Goal: Information Seeking & Learning: Learn about a topic

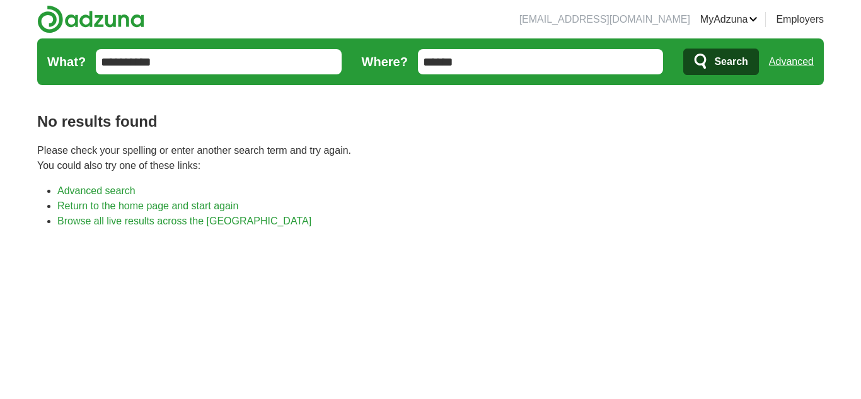
click at [478, 57] on input "******" at bounding box center [541, 61] width 246 height 25
type input "*"
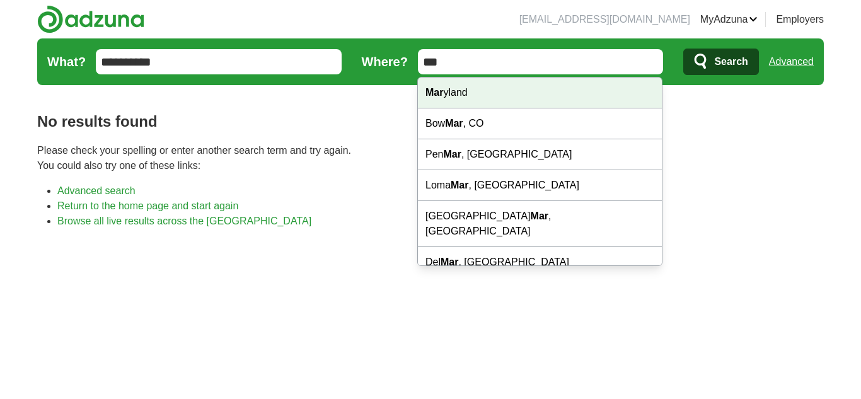
click at [477, 89] on div "Mar yland" at bounding box center [540, 93] width 244 height 31
type input "********"
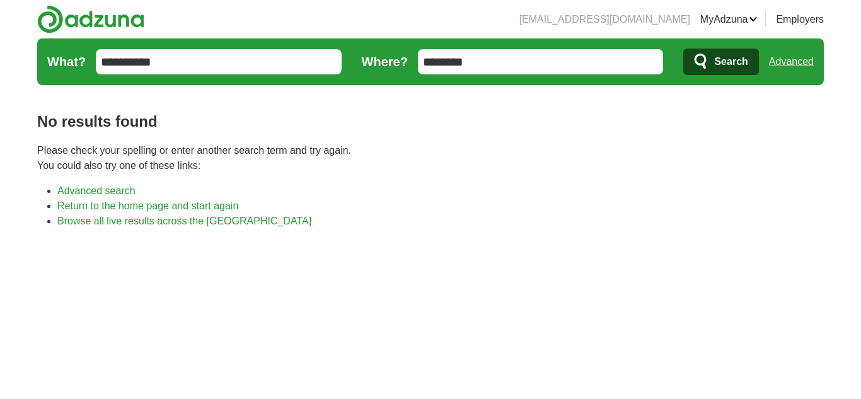
click at [728, 58] on span "Search" at bounding box center [730, 61] width 33 height 25
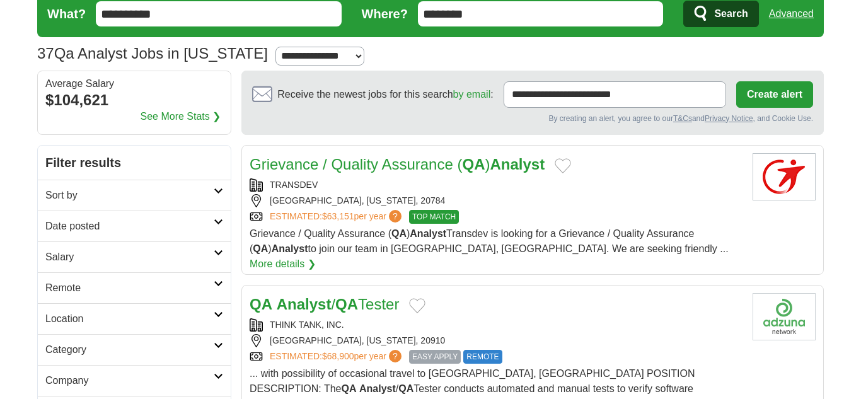
scroll to position [50, 0]
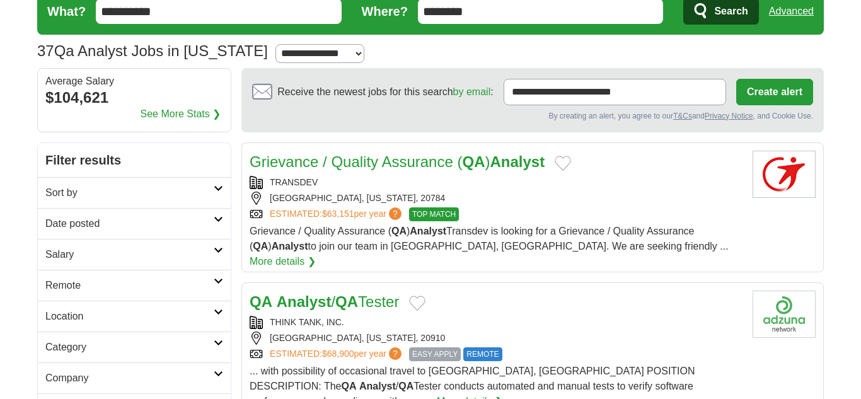
click at [397, 155] on link "Grievance / Quality Assurance ( QA ) Analyst" at bounding box center [397, 161] width 295 height 17
click at [356, 293] on strong "QA" at bounding box center [346, 301] width 23 height 17
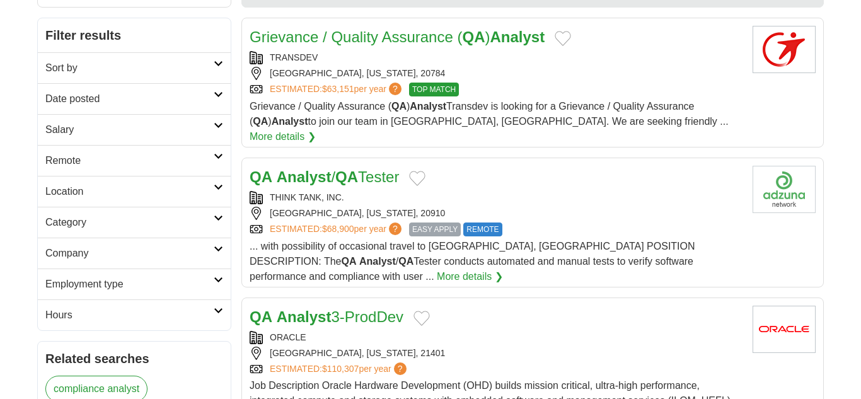
scroll to position [202, 0]
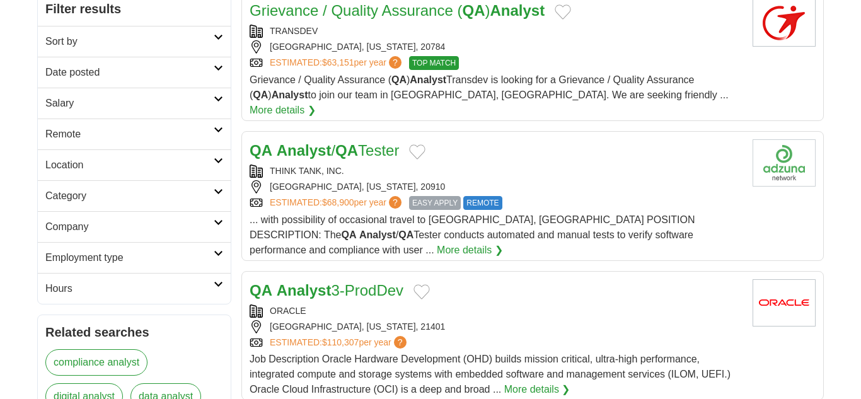
click at [216, 66] on icon at bounding box center [218, 68] width 9 height 6
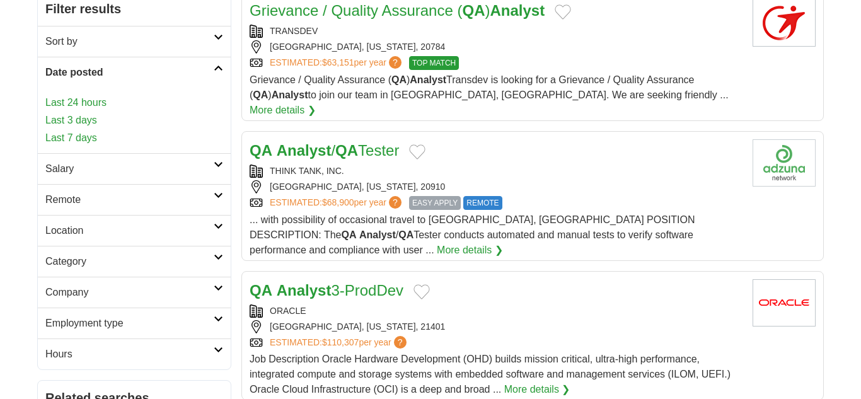
click at [94, 103] on link "Last 24 hours" at bounding box center [134, 102] width 178 height 15
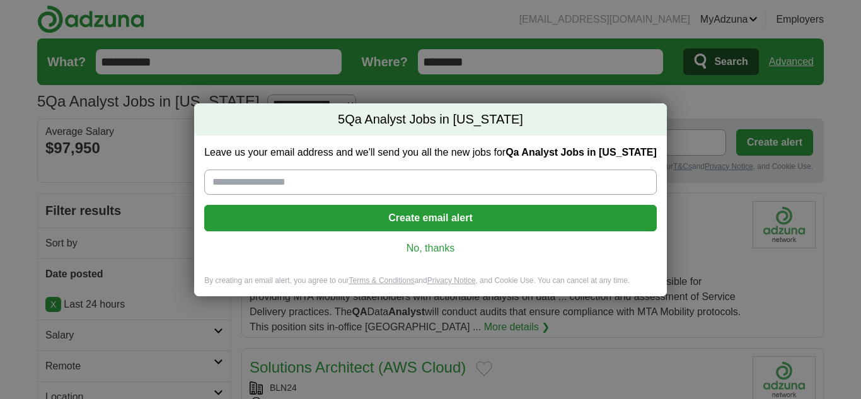
click at [441, 253] on link "No, thanks" at bounding box center [430, 248] width 432 height 14
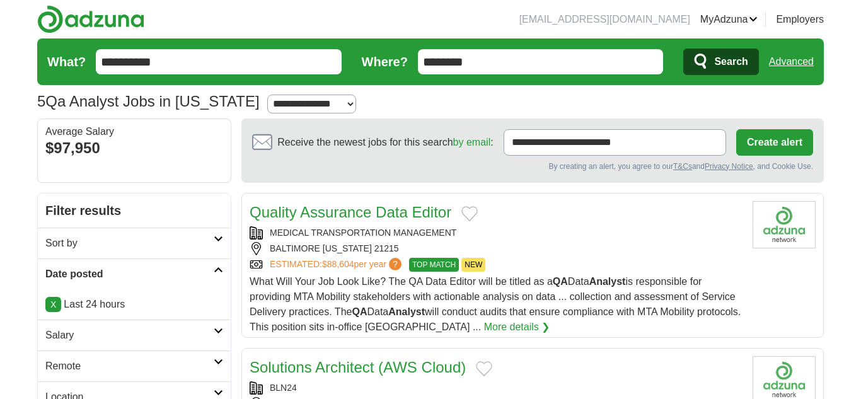
click at [340, 216] on link "Quality Assurance Data Editor" at bounding box center [351, 212] width 202 height 17
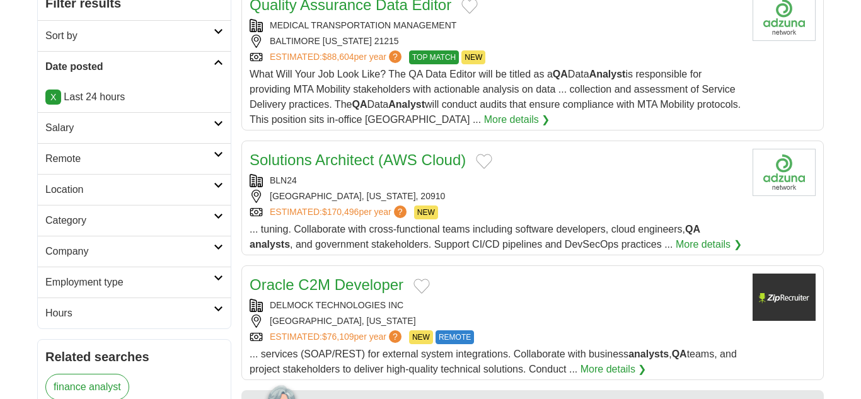
scroll to position [227, 0]
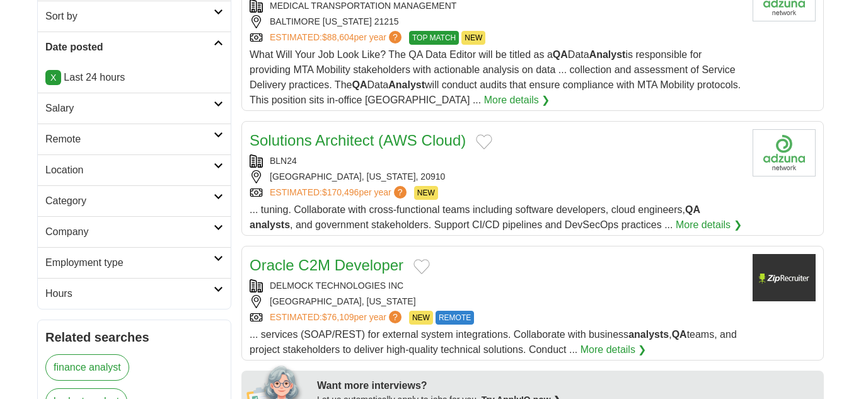
click at [352, 140] on link "Solutions Architect (AWS Cloud)" at bounding box center [358, 140] width 216 height 17
click at [371, 9] on div "MEDICAL TRANSPORTATION MANAGEMENT" at bounding box center [496, 5] width 493 height 13
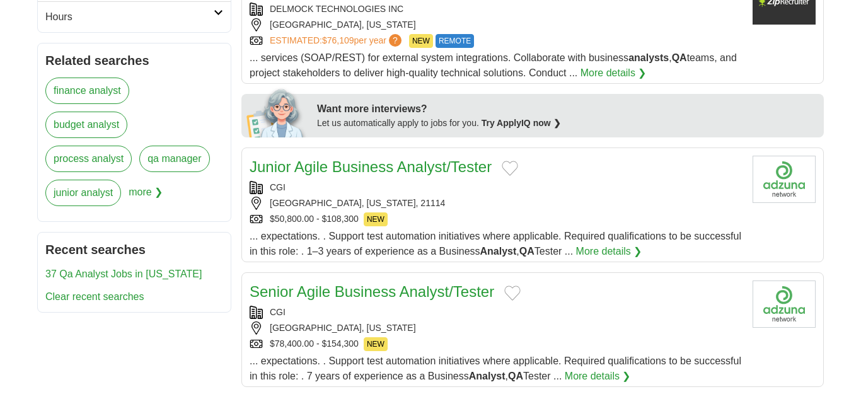
scroll to position [504, 0]
click at [341, 168] on link "Junior Agile Business Analyst/Tester" at bounding box center [371, 166] width 242 height 17
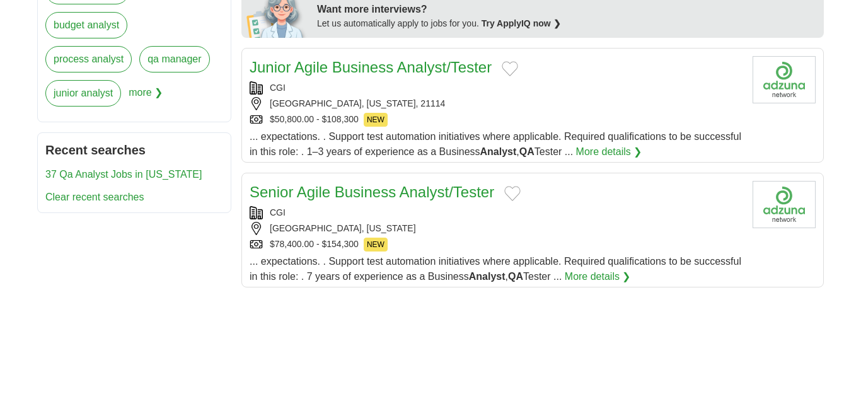
scroll to position [605, 0]
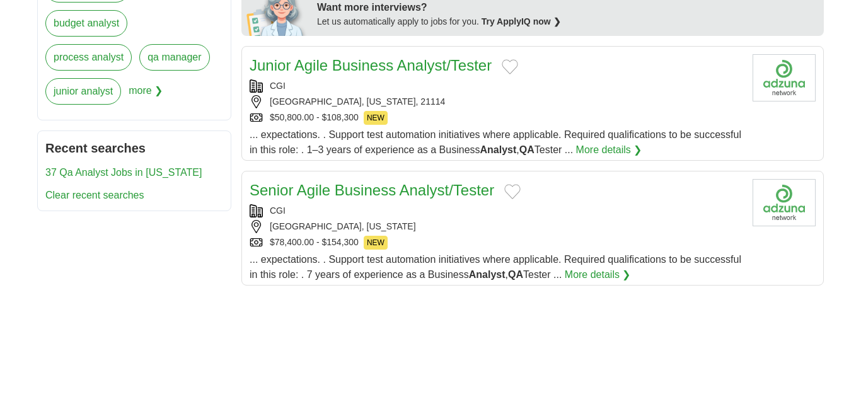
click at [364, 194] on link "Senior Agile Business Analyst/Tester" at bounding box center [372, 190] width 245 height 17
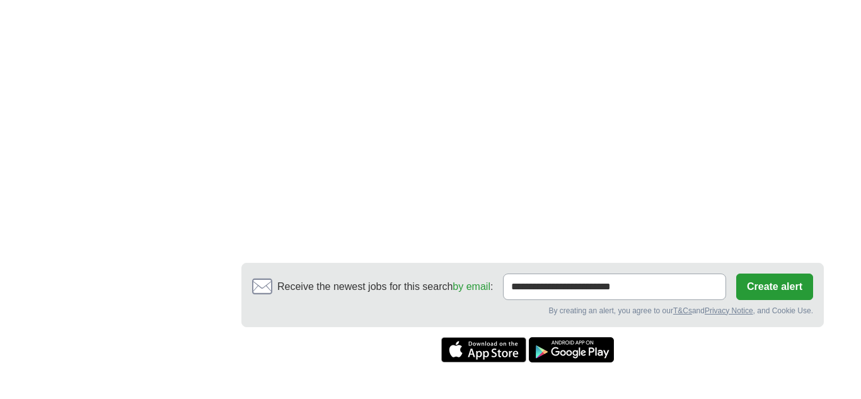
scroll to position [1261, 0]
